Goal: Use online tool/utility: Utilize a website feature to perform a specific function

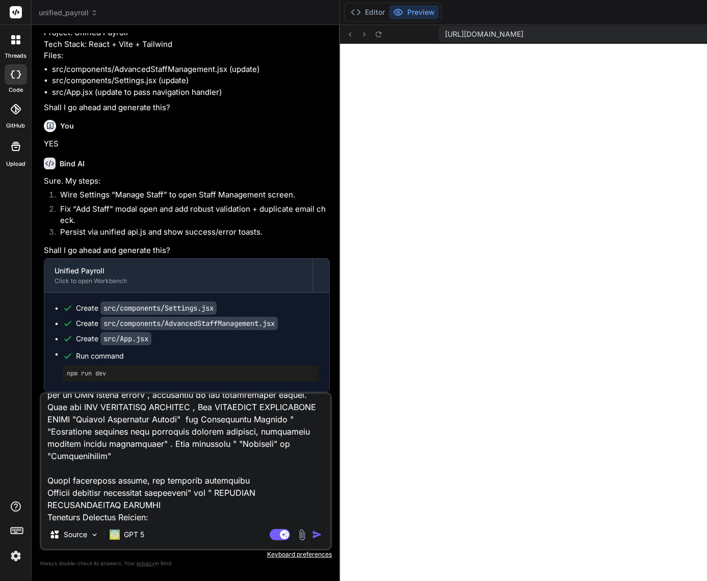
scroll to position [38, 0]
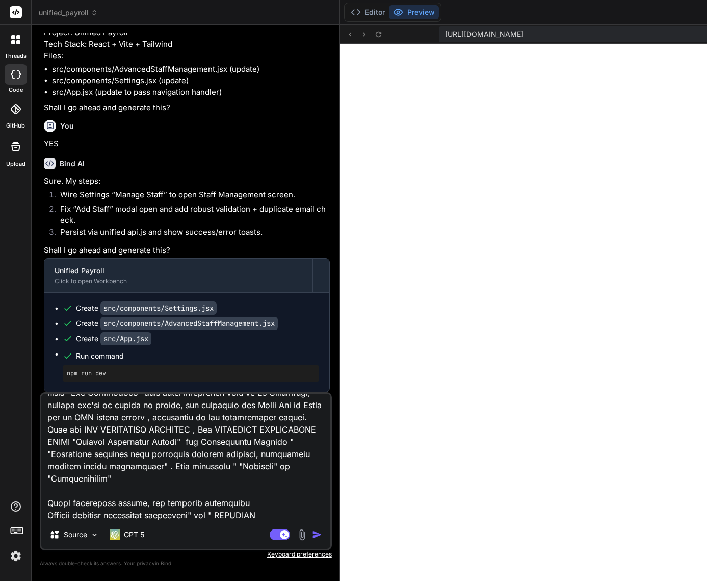
drag, startPoint x: 195, startPoint y: 423, endPoint x: 212, endPoint y: 471, distance: 50.2
click at [214, 471] on textarea at bounding box center [185, 457] width 289 height 126
click at [212, 473] on textarea at bounding box center [185, 457] width 289 height 126
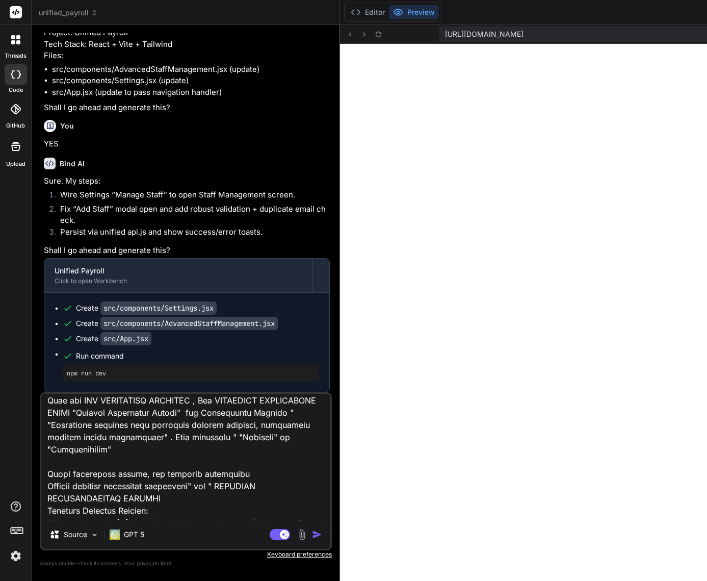
scroll to position [68, 0]
click at [133, 461] on textarea at bounding box center [185, 457] width 289 height 126
type textarea "Diagnose and analysis to implement these terms, wording change of current "Comm…"
type textarea "x"
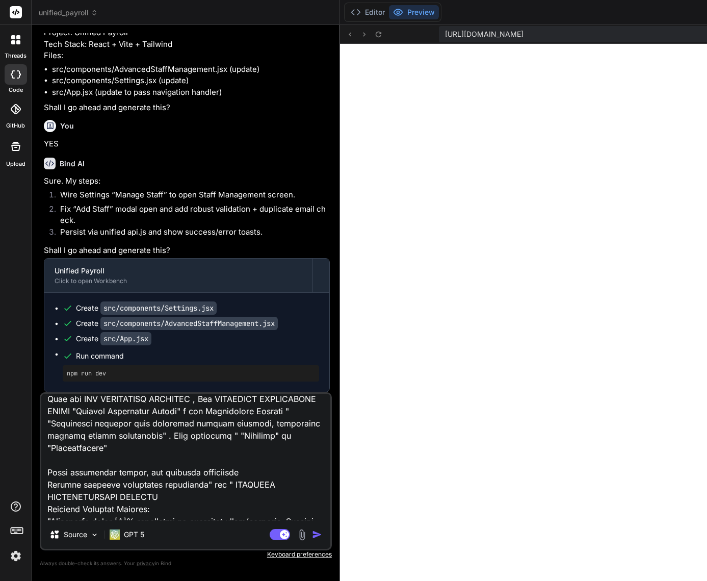
type textarea "Diagnose and analysis to implement these terms, wording change of current "Comm…"
type textarea "x"
type textarea "Diagnose and analysis to implement these terms, wording change of current "Comm…"
type textarea "x"
type textarea "Diagnose and analysis to implement these terms, wording change of current "Comm…"
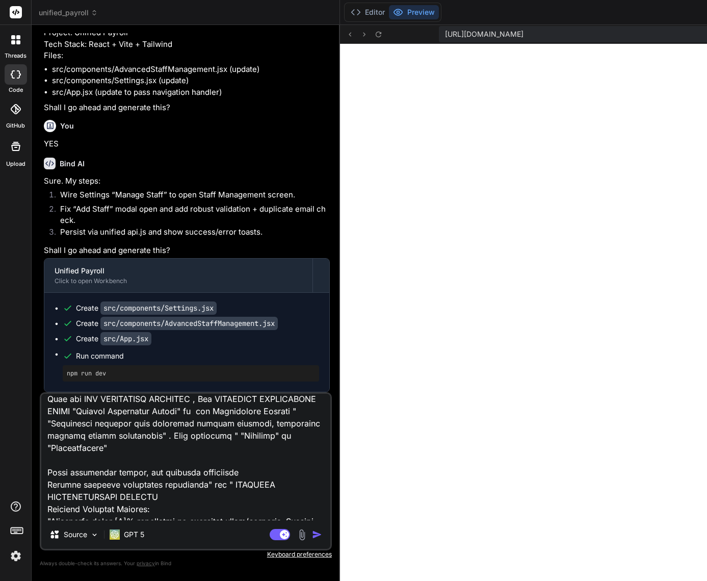
type textarea "x"
paste textarea "Results-Only Compensation"
type textarea "Diagnose and analysis to implement these terms, wording change of current "Comm…"
type textarea "x"
type textarea "Diagnose and analysis to implement these terms, wording change of current "Comm…"
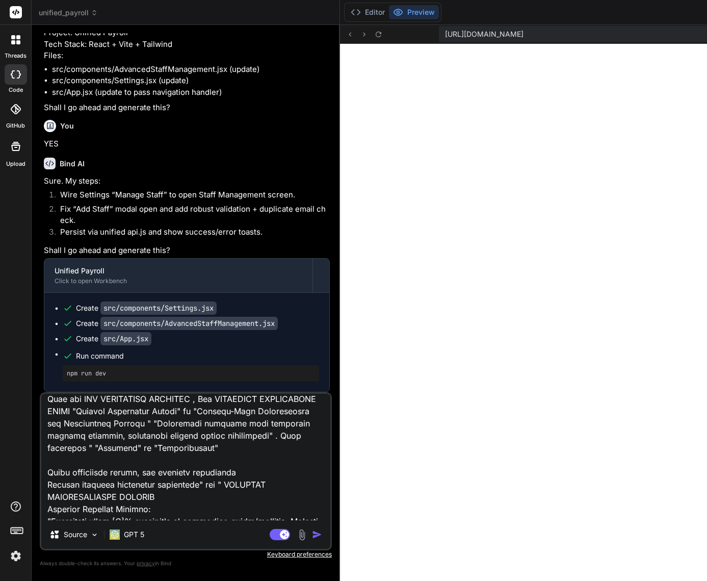
type textarea "x"
type textarea "Diagnose and analysis to implement these terms, wording change of current "Comm…"
type textarea "x"
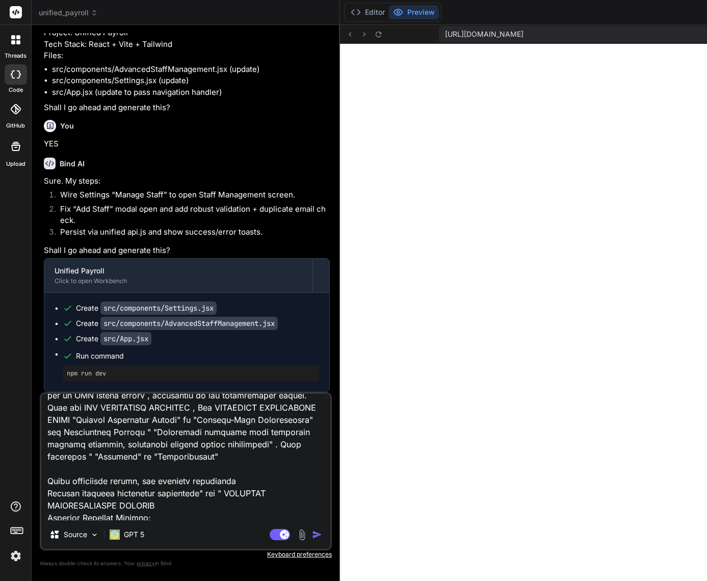
scroll to position [62, 0]
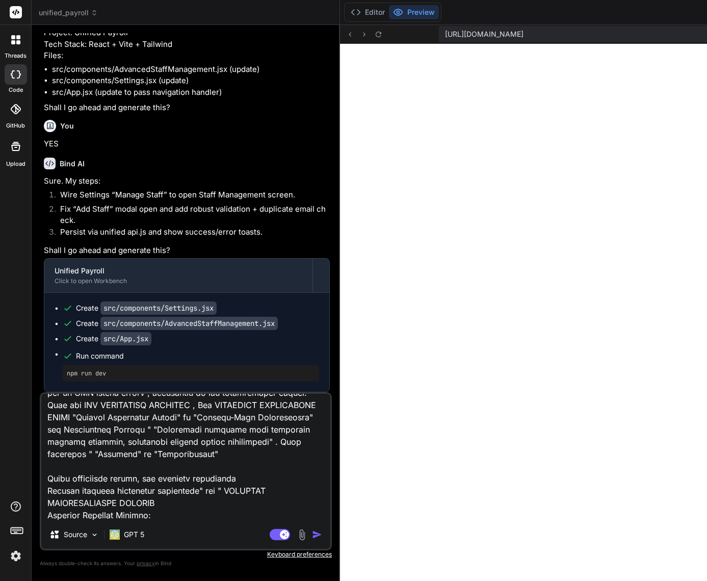
drag, startPoint x: 201, startPoint y: 454, endPoint x: 140, endPoint y: 465, distance: 62.2
click at [140, 465] on textarea at bounding box center [185, 457] width 289 height 126
type textarea "Diagnose and analysis to implement these terms, wording change of current "Comm…"
type textarea "x"
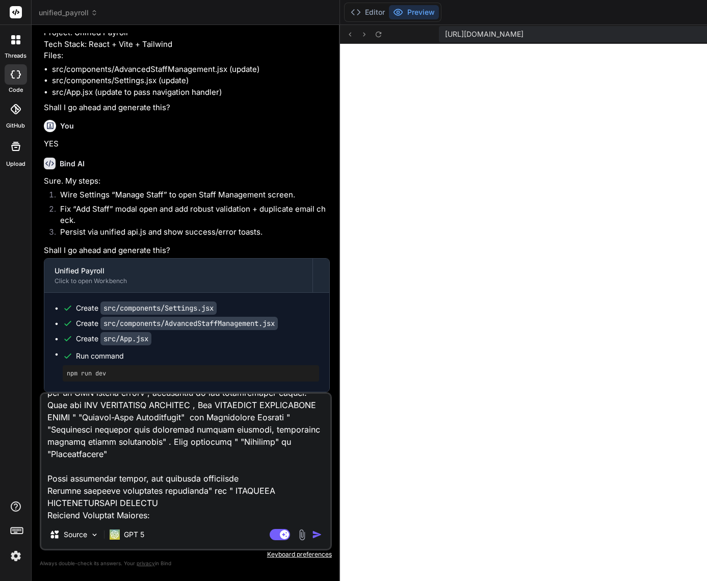
drag, startPoint x: 91, startPoint y: 479, endPoint x: 100, endPoint y: 497, distance: 20.3
click at [100, 497] on textarea at bounding box center [185, 457] width 289 height 126
paste textarea "ntractor compensation based solely on measurable results: - Sales volume commis…"
type textarea "Diagnose and analysis to implement these terms, wording change of current "Comm…"
type textarea "x"
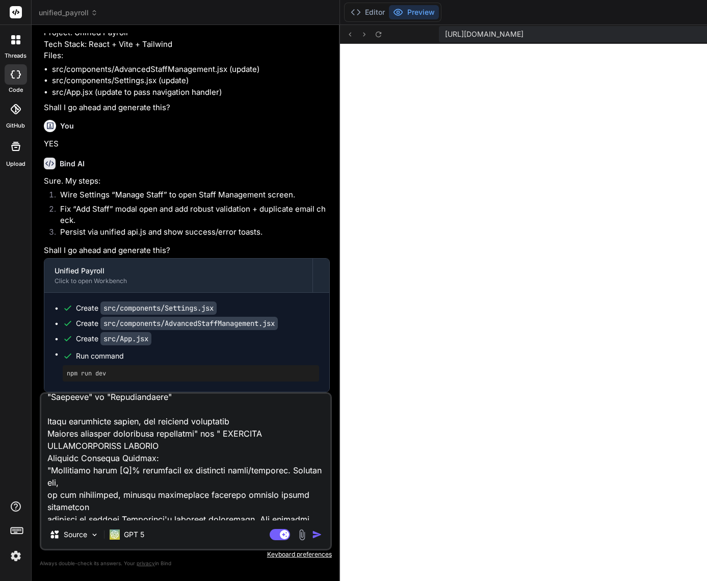
scroll to position [145, 0]
type textarea "Diagnose and analysis to implement these terms, wording change of current "Comm…"
type textarea "x"
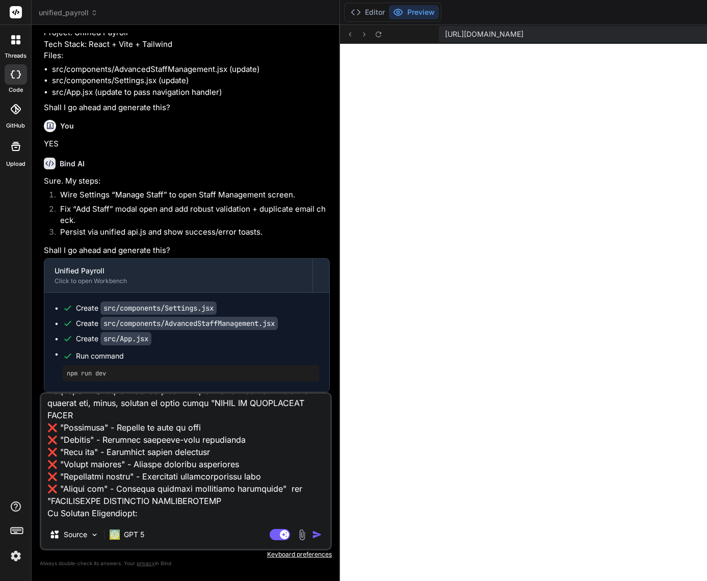
scroll to position [404, 0]
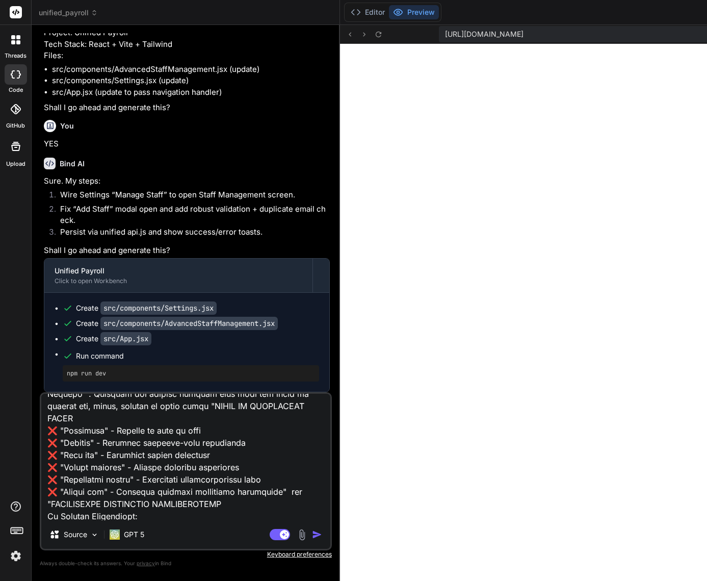
drag, startPoint x: 109, startPoint y: 479, endPoint x: 158, endPoint y: 476, distance: 49.0
click at [158, 476] on textarea at bounding box center [185, 457] width 289 height 126
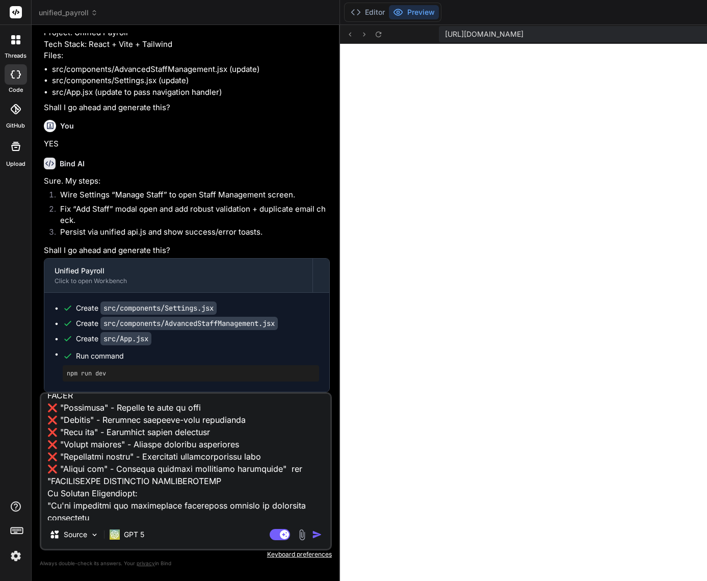
scroll to position [431, 0]
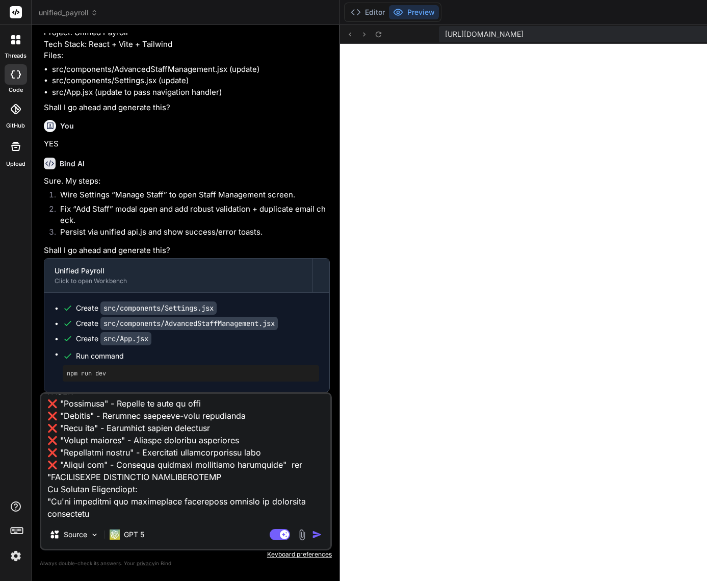
click at [55, 444] on textarea at bounding box center [185, 457] width 289 height 126
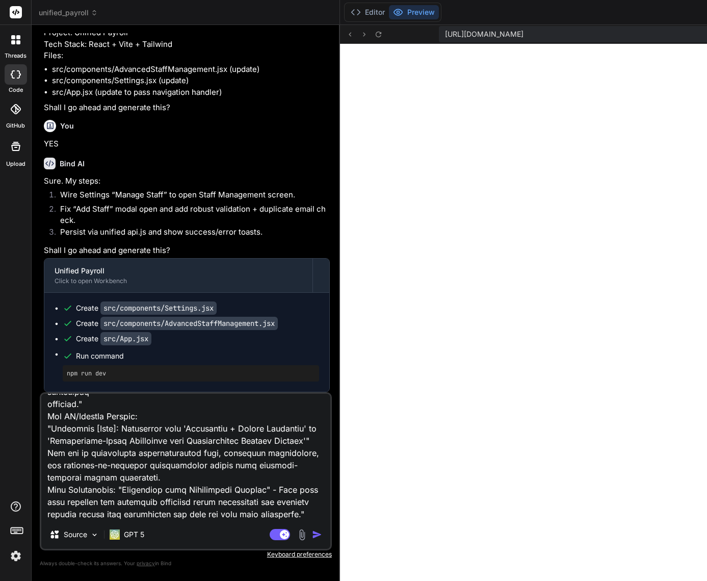
scroll to position [859, 0]
drag, startPoint x: 209, startPoint y: 494, endPoint x: 218, endPoint y: 538, distance: 45.2
click at [218, 538] on div "Source GPT 5 Agent Mode. When this toggle is activated, AI automatically makes …" at bounding box center [186, 471] width 292 height 158
type textarea "Diagnose and analysis to implement these terms, wording change of current "Comm…"
type textarea "x"
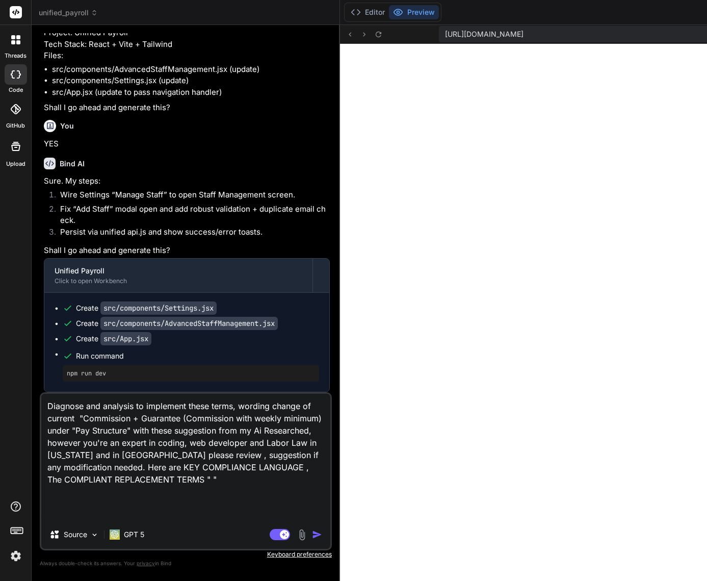
scroll to position [2, 0]
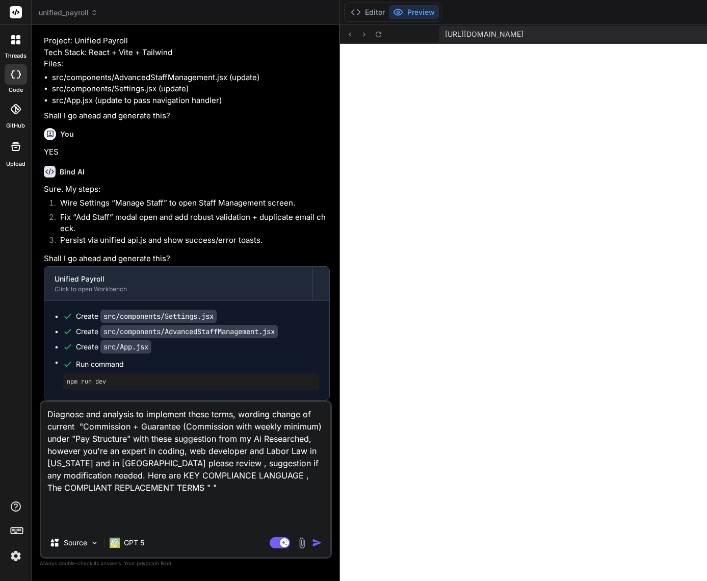
drag, startPoint x: 195, startPoint y: 521, endPoint x: 203, endPoint y: 521, distance: 8.7
click at [203, 521] on textarea "Diagnose and analysis to implement these terms, wording change of current "Comm…" at bounding box center [185, 465] width 289 height 126
paste textarea "Performance-Based Commission with Tier Support"
type textarea "Diagnose and analysis to implement these terms, wording change of current "Comm…"
type textarea "x"
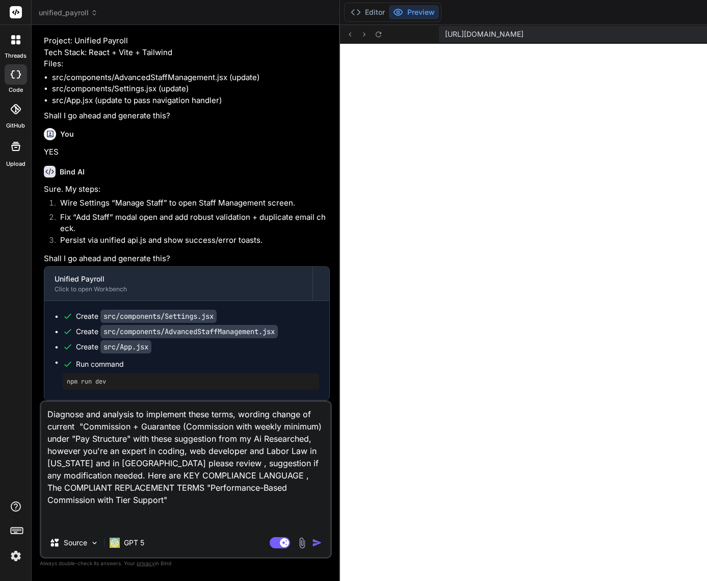
scroll to position [0, 0]
drag, startPoint x: 85, startPoint y: 522, endPoint x: 20, endPoint y: 369, distance: 165.7
click at [20, 369] on div "threads code GitHub Upload unified_payroll Created with Pixso. Bind AI Web Sear…" at bounding box center [353, 290] width 707 height 581
paste textarea "AI PROMPT SEQUENCE FOR PAY STRUCTURE SYSTEM MODIFICATIONSTEP 1: SYSTEM ANALYSIS…"
type textarea "AI PROMPT SEQUENCE FOR PAY STRUCTURE SYSTEM MODIFICATIONSTEP 1: SYSTEM ANALYSIS…"
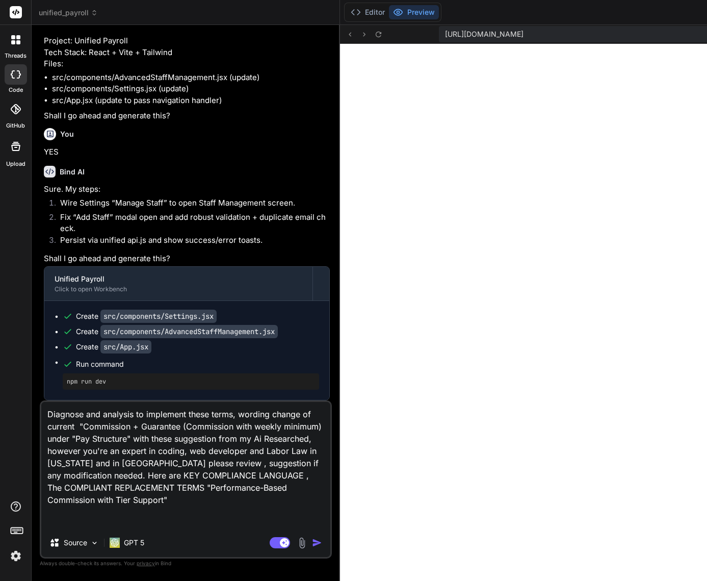
type textarea "x"
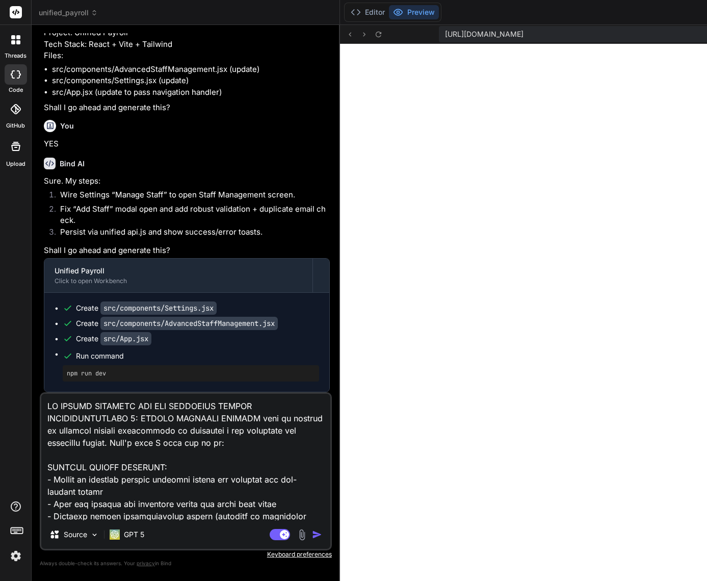
scroll to position [331, 0]
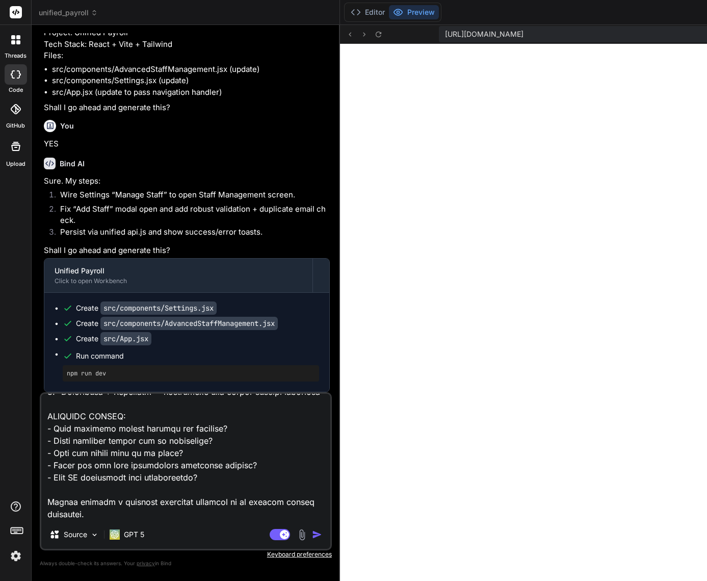
type textarea "AI PROMPT SEQUENCE FOR PAY STRUCTURE SYSTEM MODIFICATIONSTEP 1: SYSTEM ANALYSIS…"
click at [312, 536] on img "button" at bounding box center [317, 534] width 10 height 10
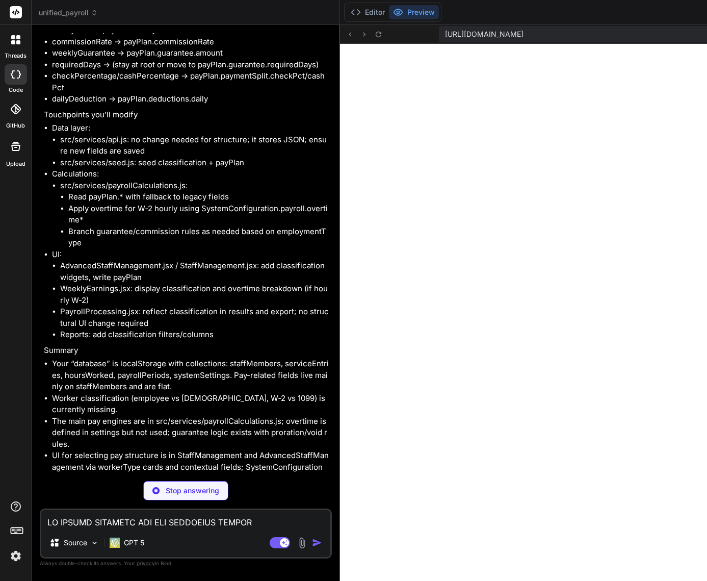
scroll to position [23063, 0]
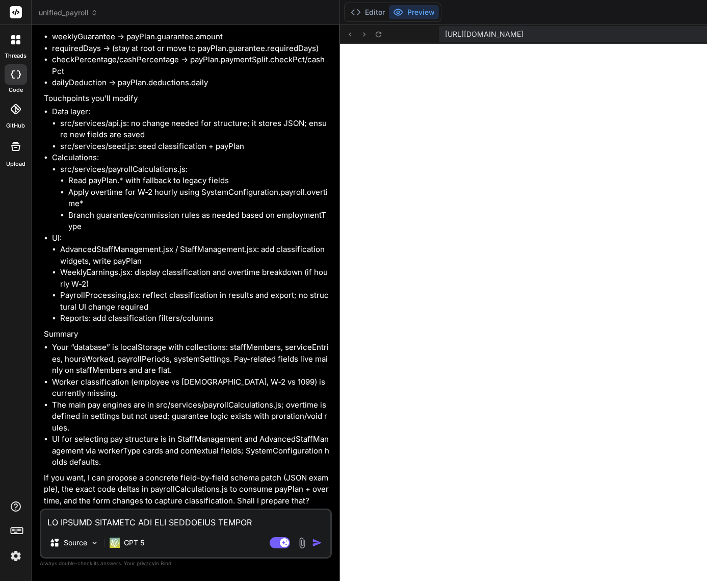
type textarea "x"
click at [105, 522] on textarea at bounding box center [185, 519] width 289 height 18
type textarea "Y"
type textarea "x"
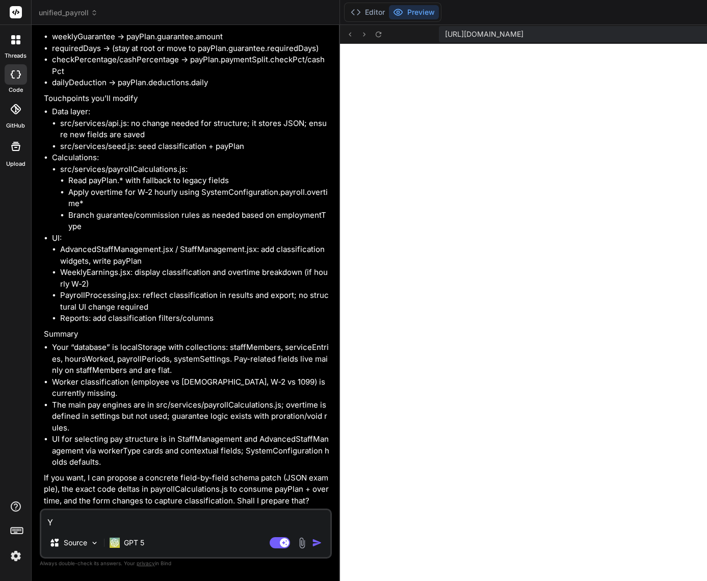
type textarea "YE"
type textarea "x"
type textarea "YES"
type textarea "x"
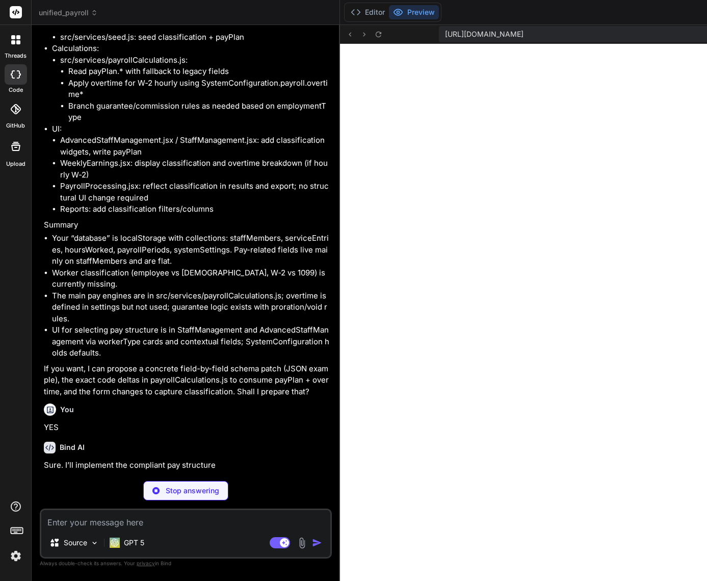
scroll to position [26082, 0]
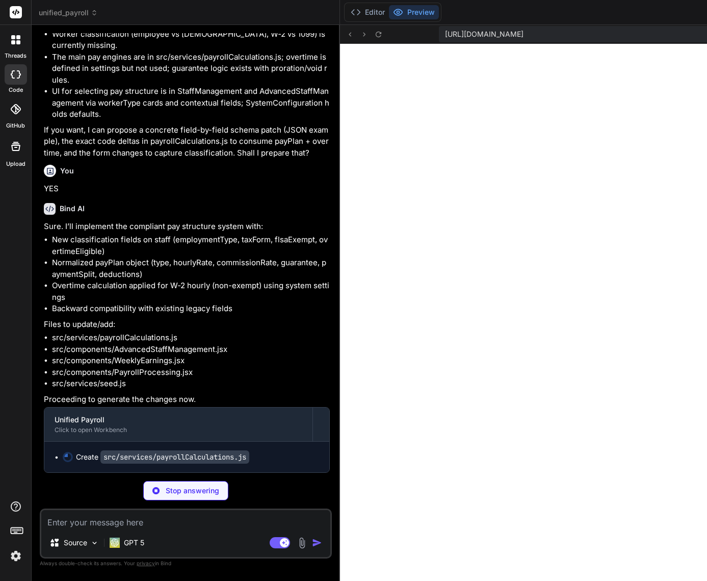
type textarea "x"
type textarea "} export const payrollService = new PayrollCalculationService();"
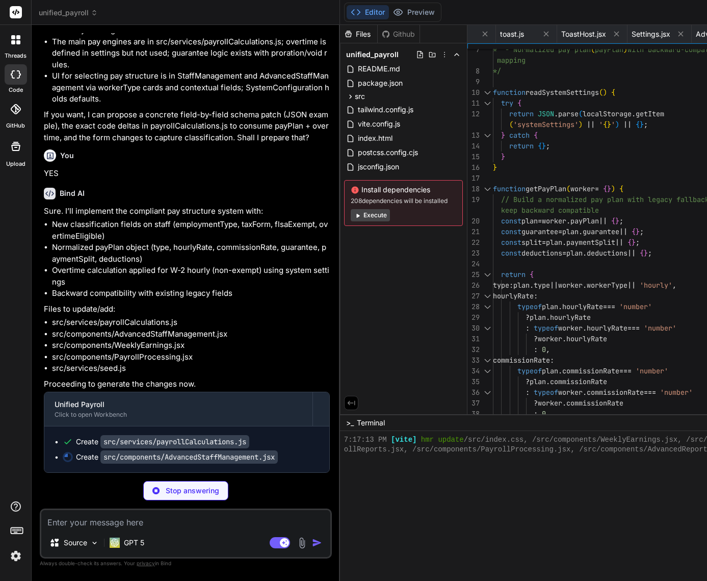
scroll to position [26371, 0]
type textarea "x"
type textarea ")} </div> ); }; export default AdvancedStaffManagement;"
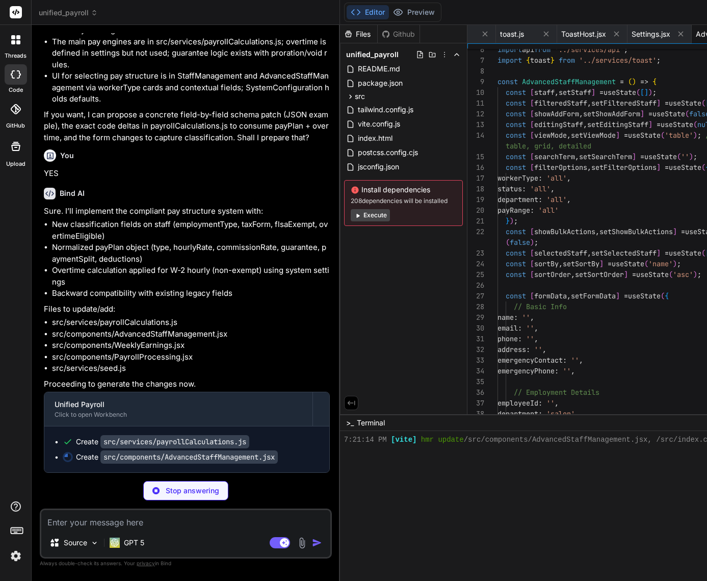
scroll to position [1308, 0]
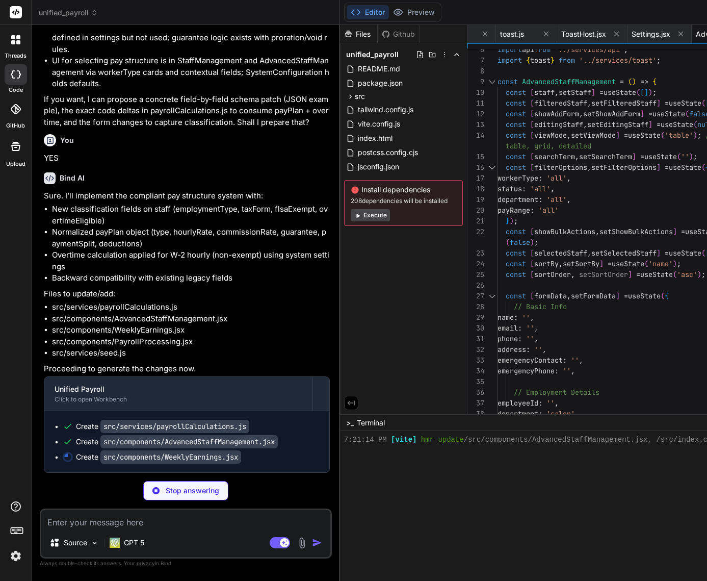
type textarea "x"
type textarea "export default WeeklyEarnings;"
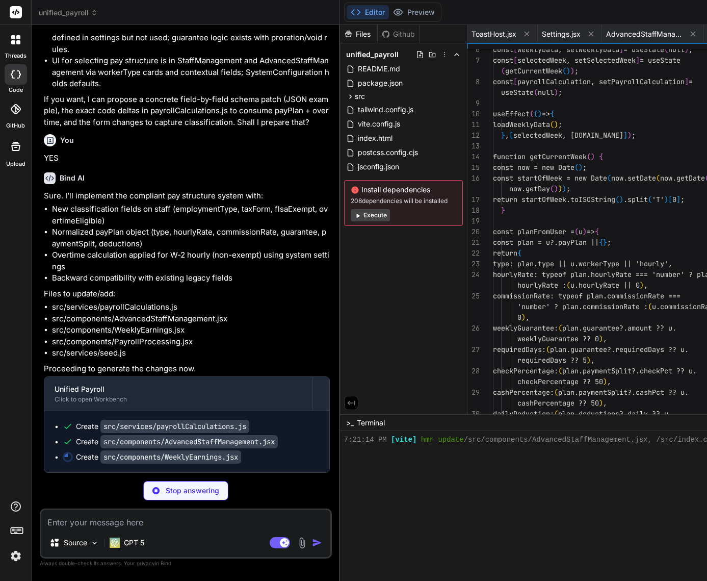
scroll to position [1318, 0]
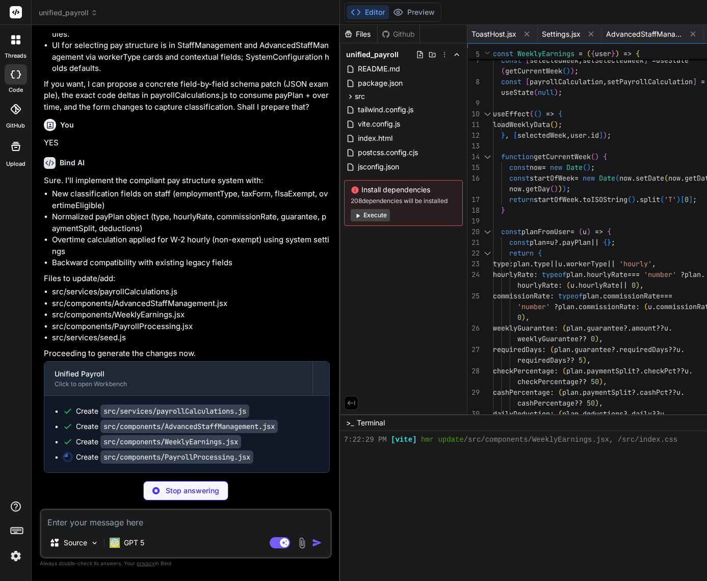
type textarea "x"
type textarea "</div> )} </div> ); }; export default PayrollProcessing;"
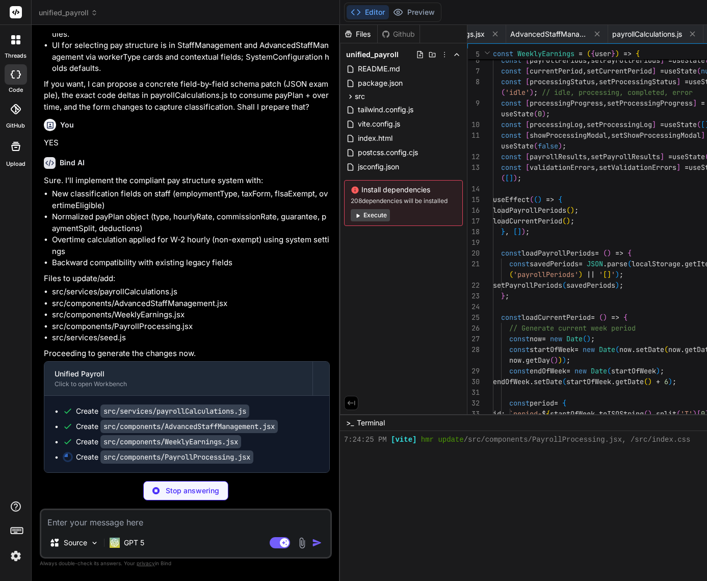
scroll to position [1327, 0]
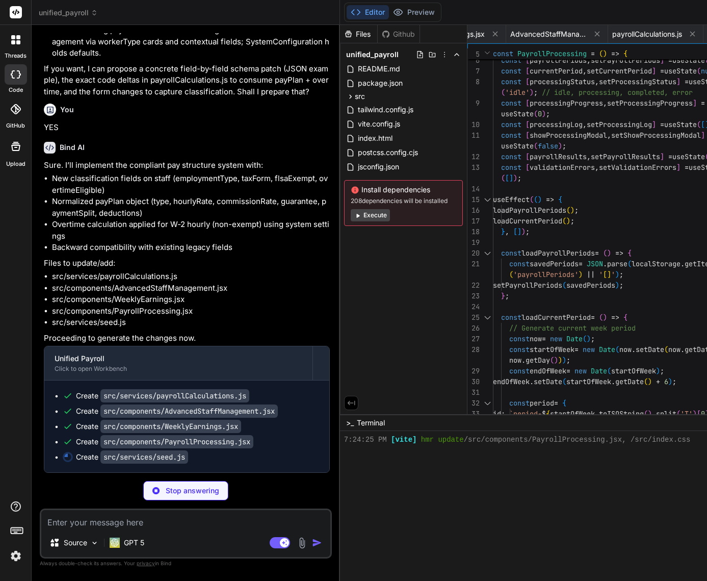
type textarea "x"
type textarea "api.clearAll(); return true; } function nowISO() { return new Date().toISOStrin…"
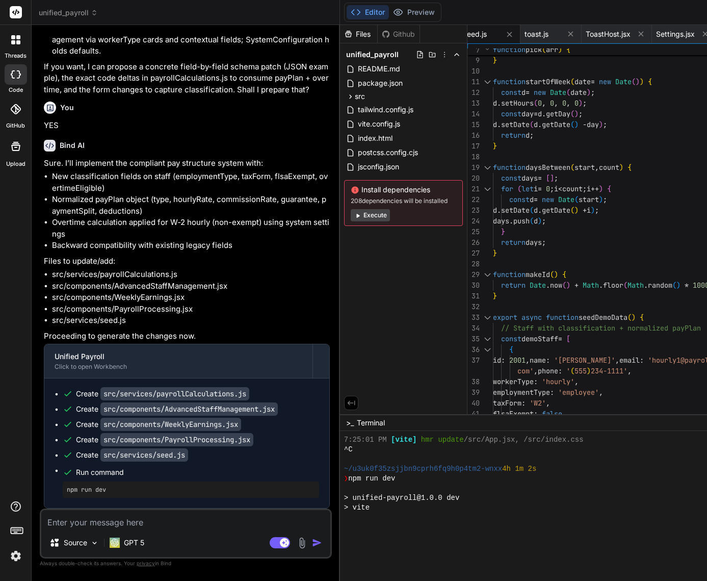
scroll to position [1424, 0]
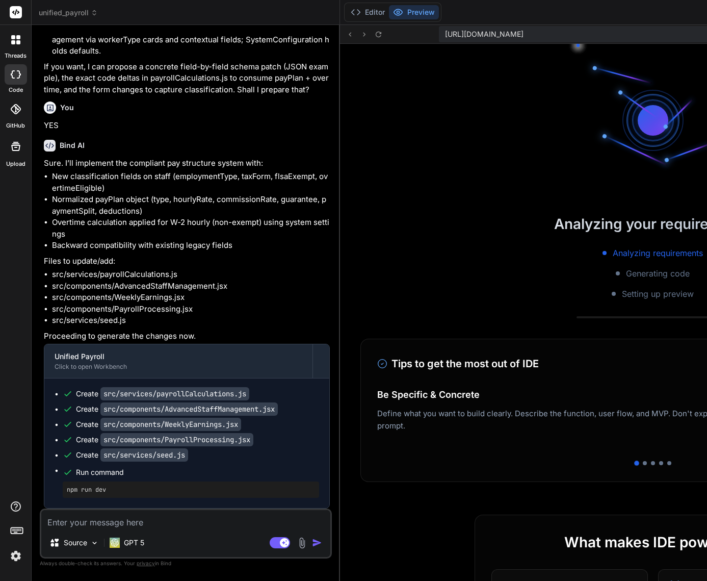
type textarea "x"
